Goal: Find specific page/section: Find specific page/section

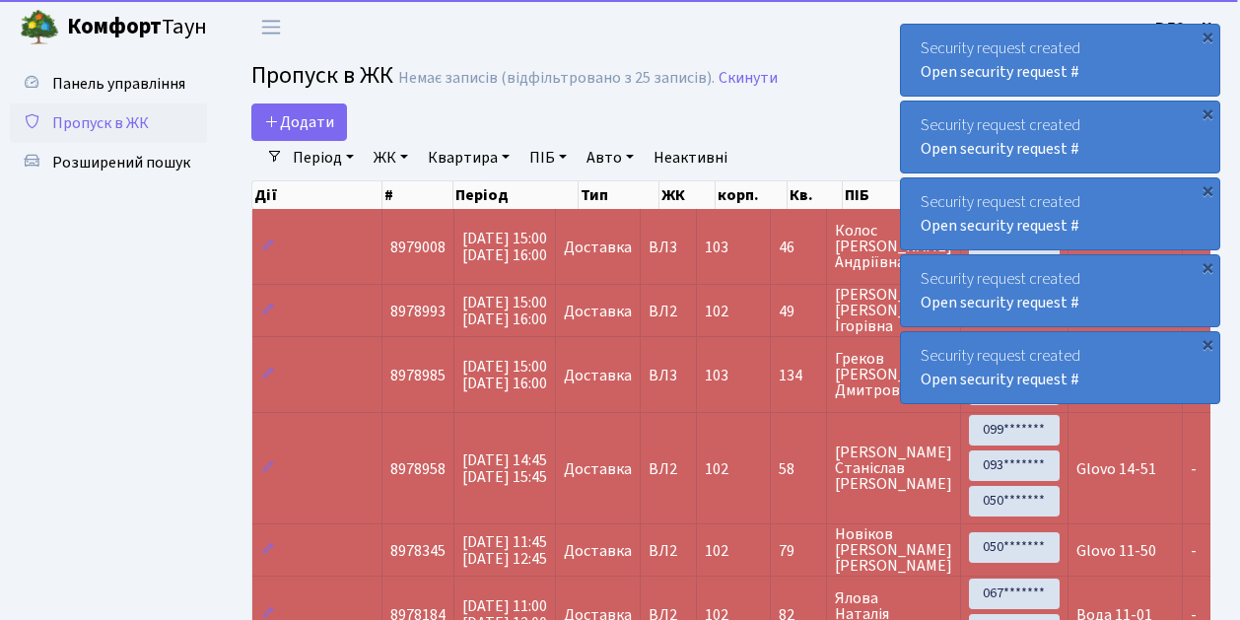
select select "25"
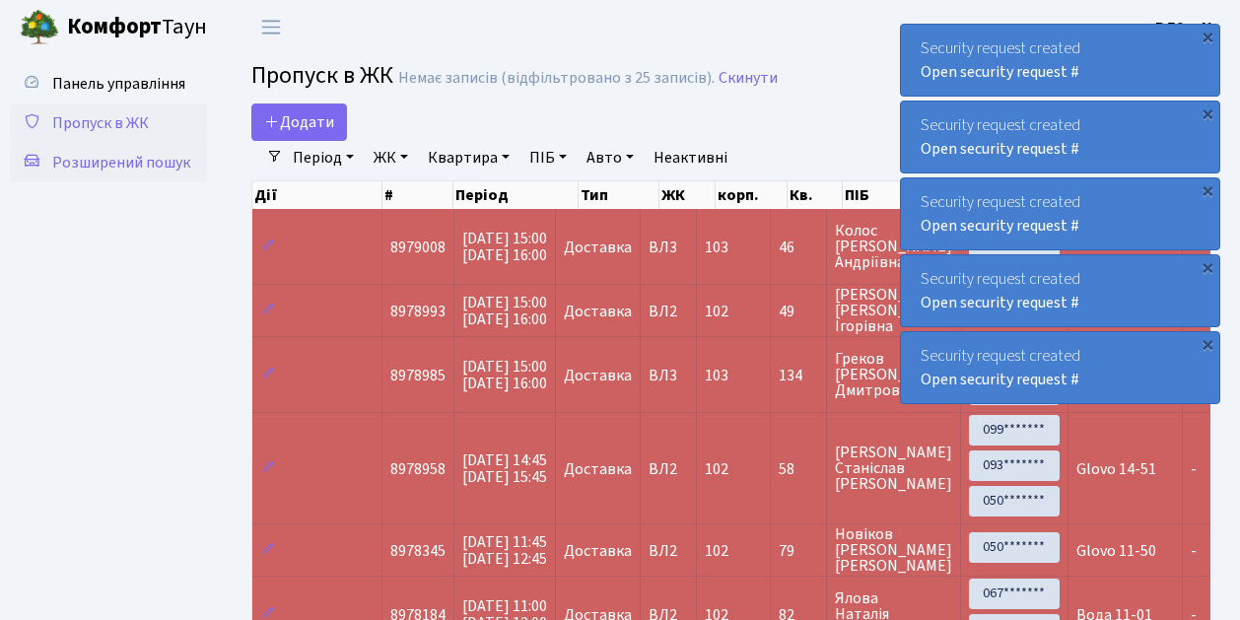
click at [127, 163] on span "Розширений пошук" at bounding box center [121, 163] width 138 height 22
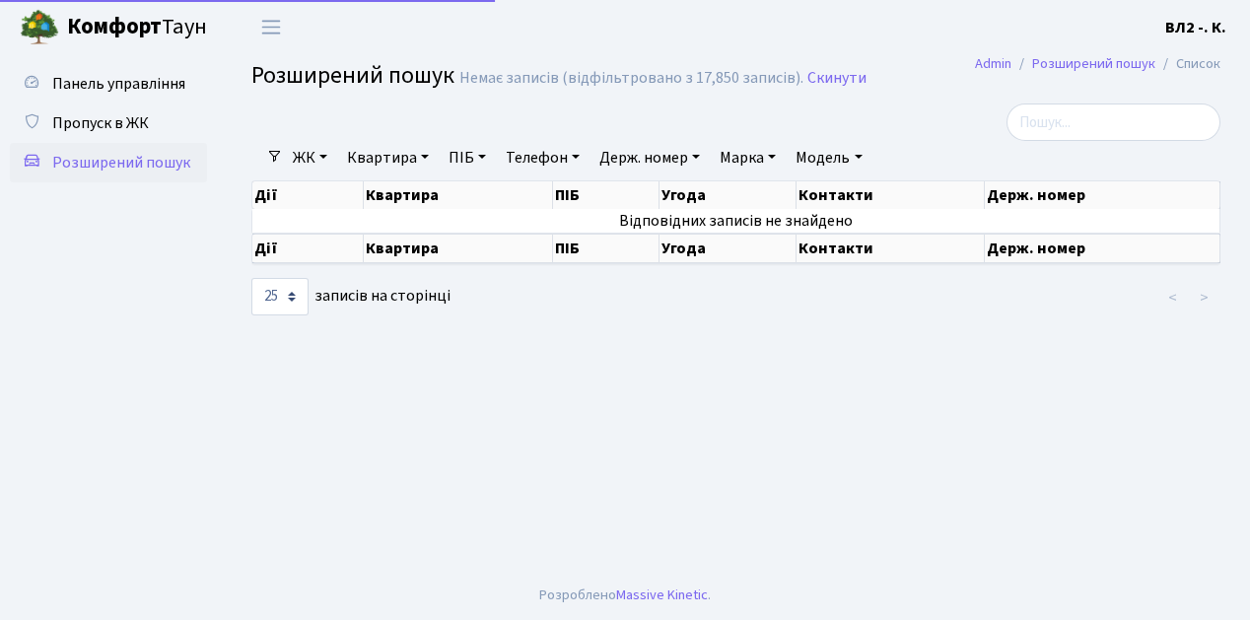
select select "25"
click at [425, 154] on link "Квартира" at bounding box center [388, 158] width 98 height 34
type input "150"
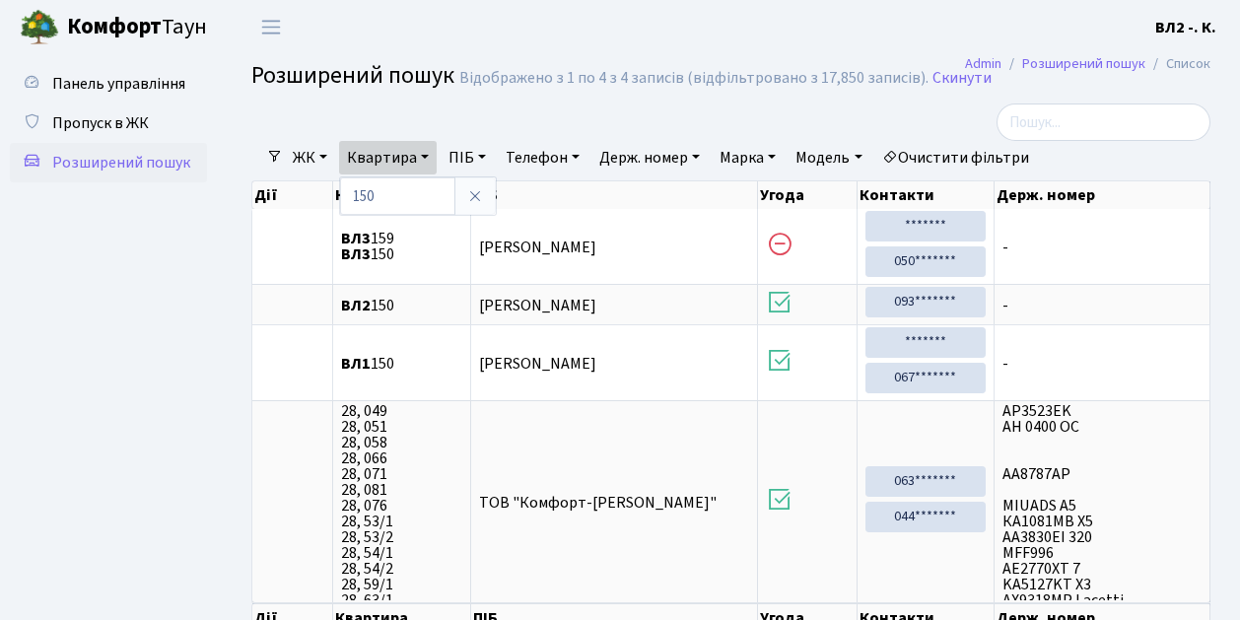
drag, startPoint x: 213, startPoint y: 313, endPoint x: 213, endPoint y: 300, distance: 13.8
click at [213, 313] on div "Панель управління Пропуск в ЖК Розширений пошук" at bounding box center [111, 370] width 222 height 633
